Goal: Task Accomplishment & Management: Complete application form

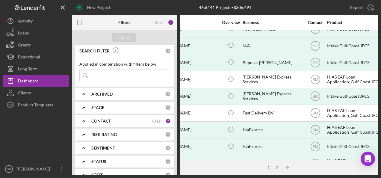
scroll to position [144, 82]
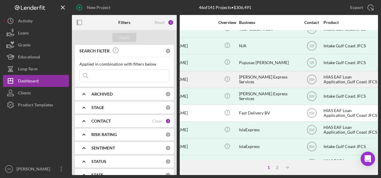
click at [346, 77] on div "HIAS EAF Loan Application_Gulf Coast JFCS" at bounding box center [354, 80] width 60 height 16
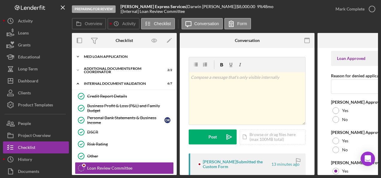
click at [118, 56] on div "MED Loan Application" at bounding box center [126, 57] width 85 height 4
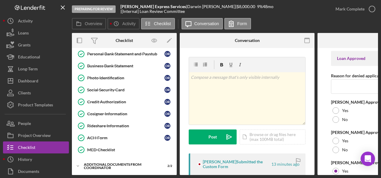
scroll to position [101, 0]
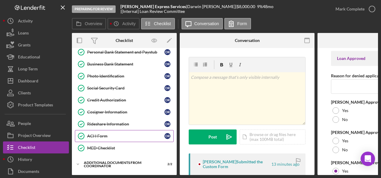
click at [109, 134] on div "ACH Form" at bounding box center [125, 136] width 77 height 5
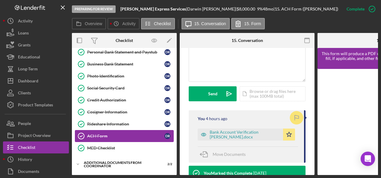
scroll to position [145, 0]
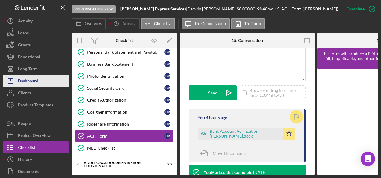
click at [30, 80] on div "Dashboard" at bounding box center [28, 81] width 20 height 13
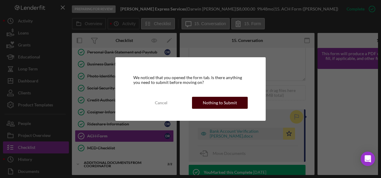
click at [210, 103] on div "Nothing to Submit" at bounding box center [220, 103] width 34 height 12
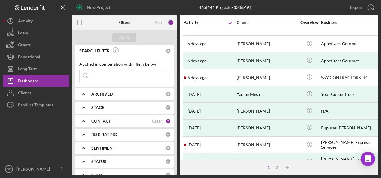
scroll to position [78, 0]
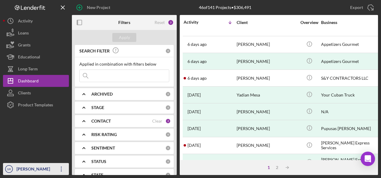
click at [62, 169] on icon "button" at bounding box center [61, 169] width 1 height 5
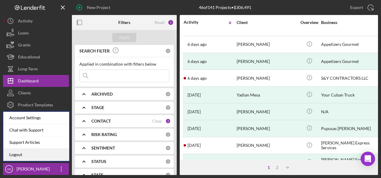
click at [37, 156] on link "Logout" at bounding box center [36, 155] width 66 height 12
